Goal: Check status

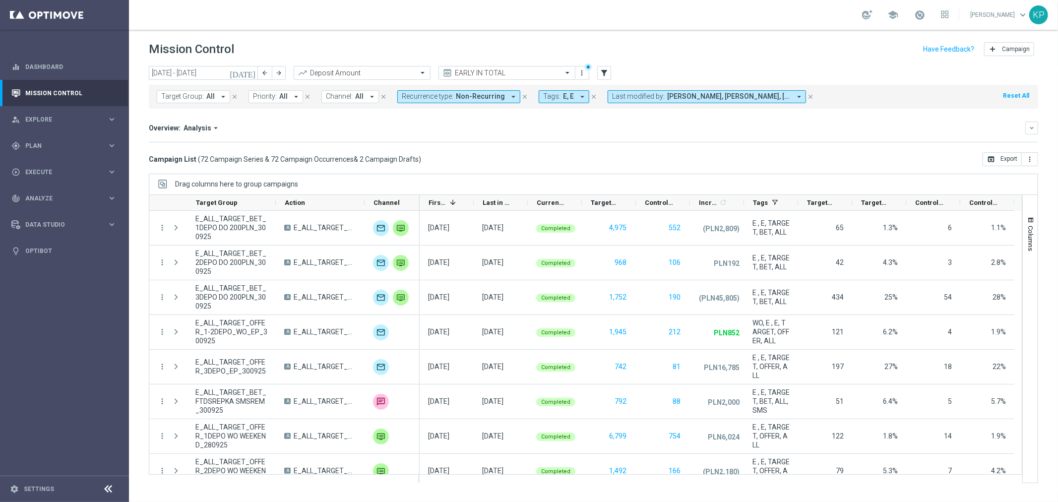
click at [710, 35] on header "Mission Control add Campaign" at bounding box center [593, 48] width 929 height 36
click at [1036, 128] on button "keyboard_arrow_down" at bounding box center [1032, 128] width 13 height 13
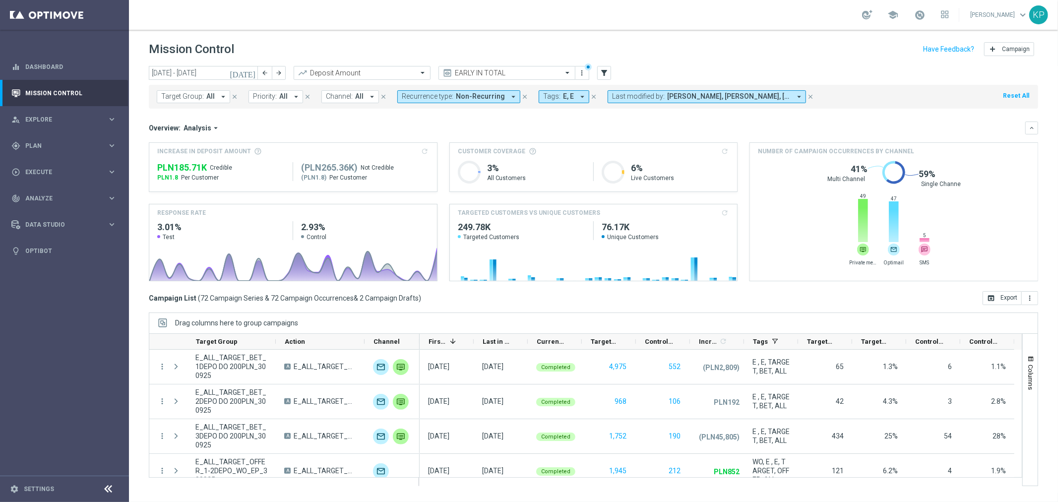
click at [477, 94] on span "Non-Recurring" at bounding box center [480, 96] width 49 height 8
click at [422, 168] on label "Recurring" at bounding box center [424, 168] width 25 height 6
click at [422, 153] on label "Non-Recurring" at bounding box center [431, 152] width 38 height 6
click at [335, 117] on mini-dashboard "Overview: Analysis arrow_drop_down keyboard_arrow_down Increase In Deposit Amou…" at bounding box center [594, 200] width 890 height 183
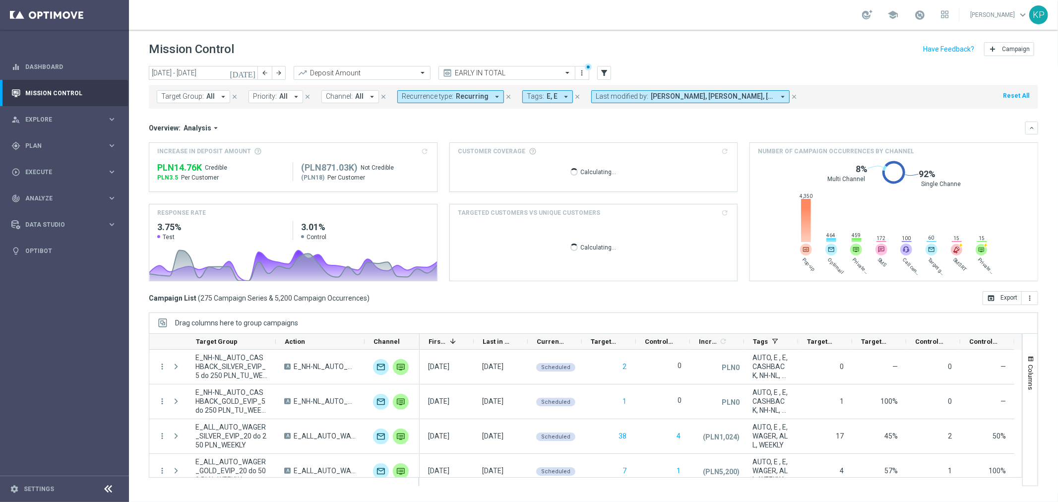
click at [335, 117] on mini-dashboard "Overview: Analysis arrow_drop_down keyboard_arrow_down Increase In Deposit Amou…" at bounding box center [594, 200] width 890 height 183
